Goal: Information Seeking & Learning: Learn about a topic

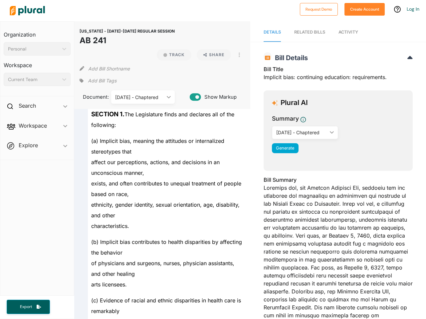
click at [37, 49] on div "Personal" at bounding box center [34, 49] width 52 height 7
click at [37, 79] on div "Current Team" at bounding box center [34, 79] width 52 height 7
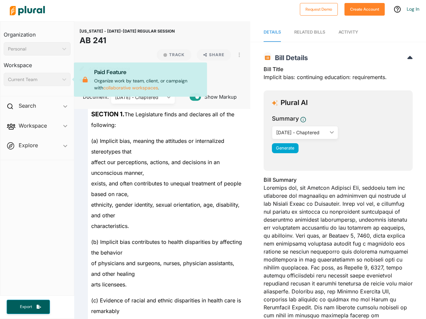
click at [37, 107] on div "Search ic_keyboard_arrow_down" at bounding box center [37, 107] width 74 height 18
click at [37, 134] on span "Workspace ic_keyboard_arrow_down Members Bills Tags Saved Searches Activity" at bounding box center [37, 143] width 74 height 18
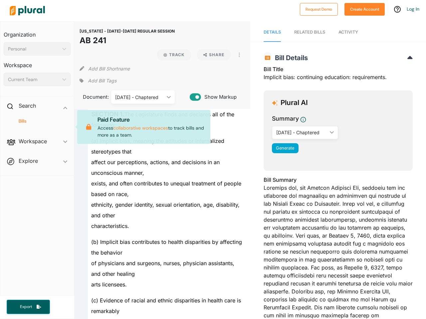
click at [37, 127] on div "Bills" at bounding box center [37, 124] width 74 height 16
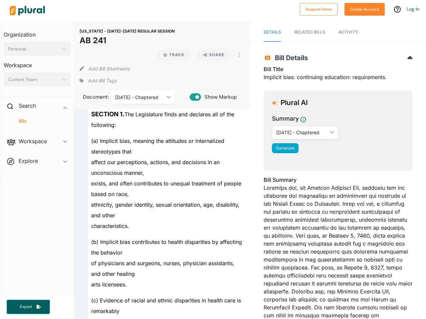
click at [37, 147] on span "Workspace ic_keyboard_arrow_down Members Bills Tags Saved Searches Activity Pai…" at bounding box center [37, 143] width 74 height 18
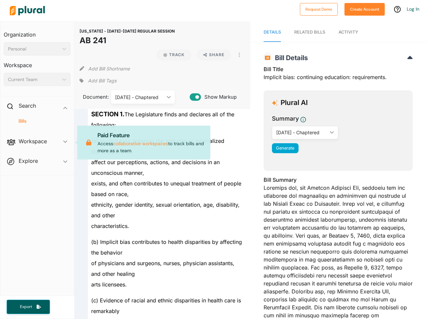
click at [37, 147] on span "Workspace ic_keyboard_arrow_down Members Bills Tags Saved Searches Activity Pai…" at bounding box center [37, 143] width 74 height 18
click at [28, 307] on span "Export" at bounding box center [25, 307] width 21 height 6
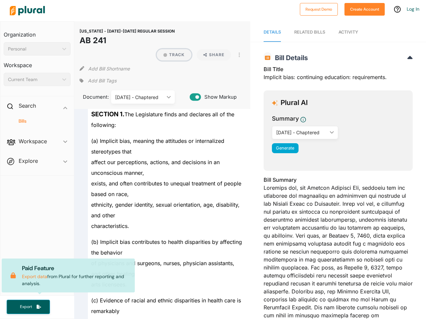
click at [171, 55] on button "Track" at bounding box center [174, 54] width 35 height 11
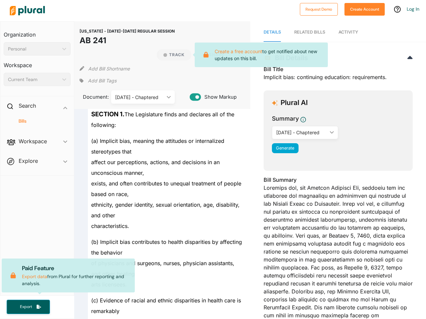
click at [211, 55] on icon at bounding box center [206, 55] width 12 height 6
